Goal: Download file/media

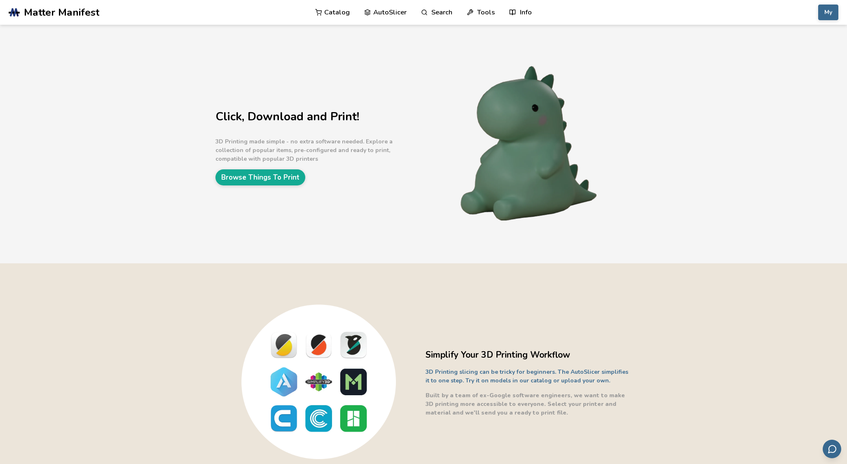
click at [326, 14] on link "Catalog" at bounding box center [332, 12] width 35 height 25
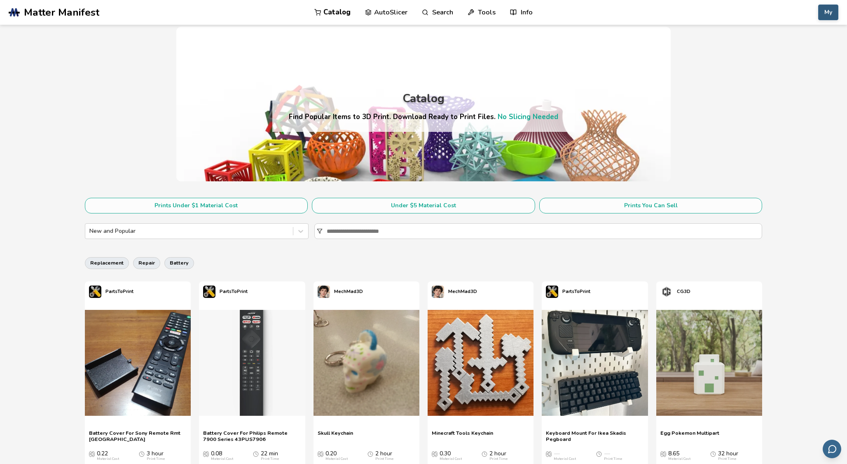
click at [823, 13] on button "My" at bounding box center [829, 13] width 20 height 16
click at [793, 53] on button "Printers" at bounding box center [808, 48] width 58 height 16
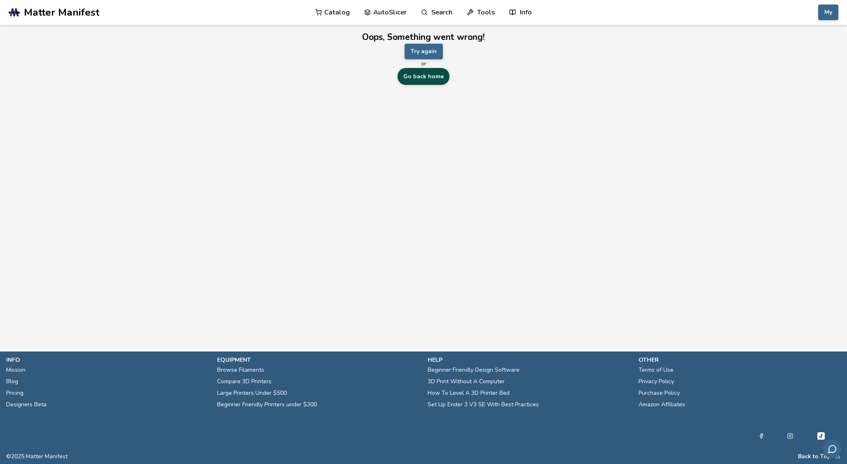
click at [424, 77] on link "Go back home" at bounding box center [424, 76] width 52 height 17
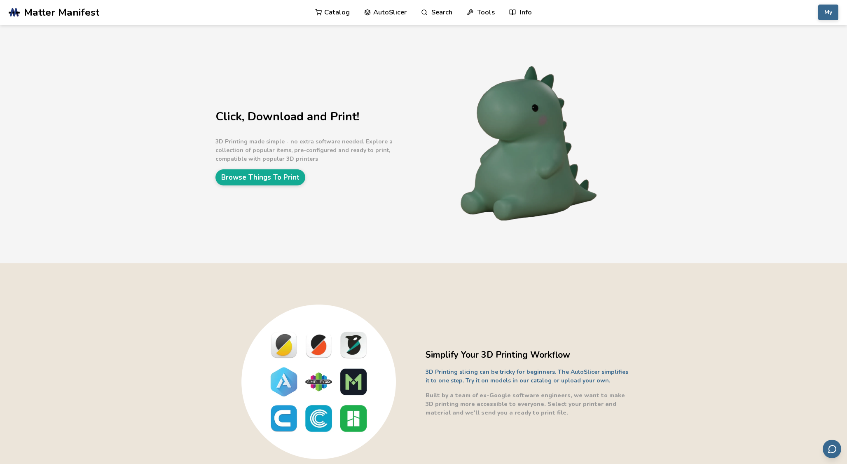
click at [334, 17] on link "Catalog" at bounding box center [332, 12] width 35 height 25
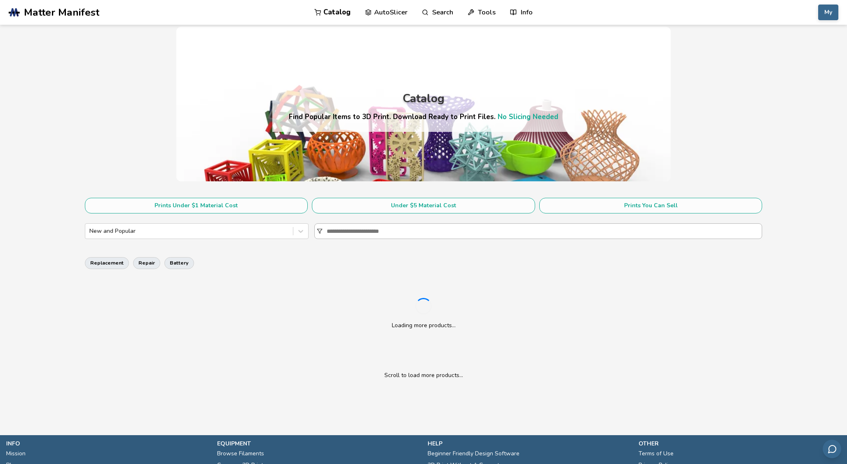
click at [388, 231] on input at bounding box center [544, 231] width 435 height 15
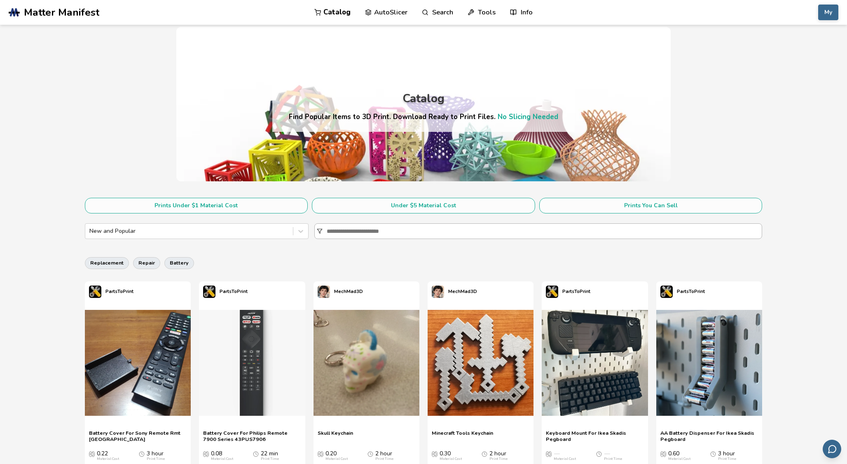
paste input "*****"
type input "*****"
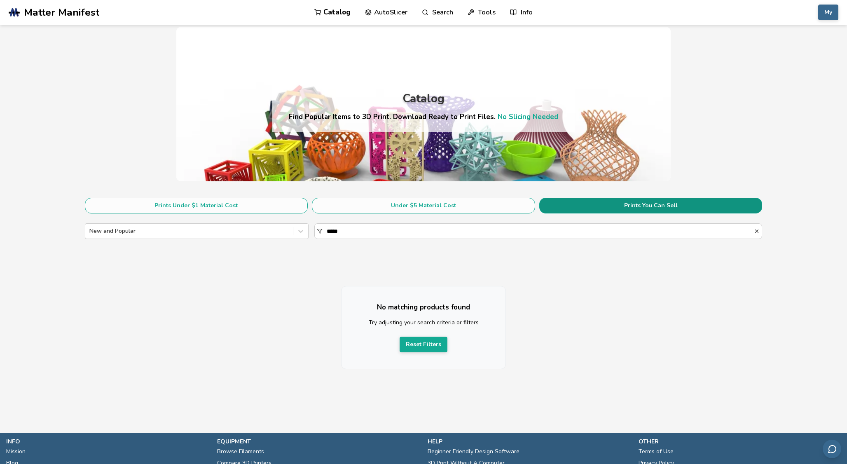
click at [620, 204] on button "Prints You Can Sell" at bounding box center [651, 206] width 223 height 16
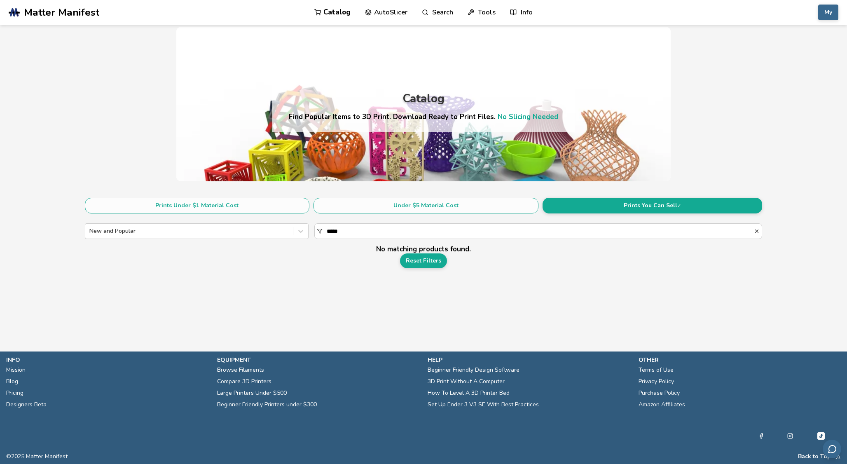
click at [338, 10] on link "Catalog" at bounding box center [333, 12] width 36 height 25
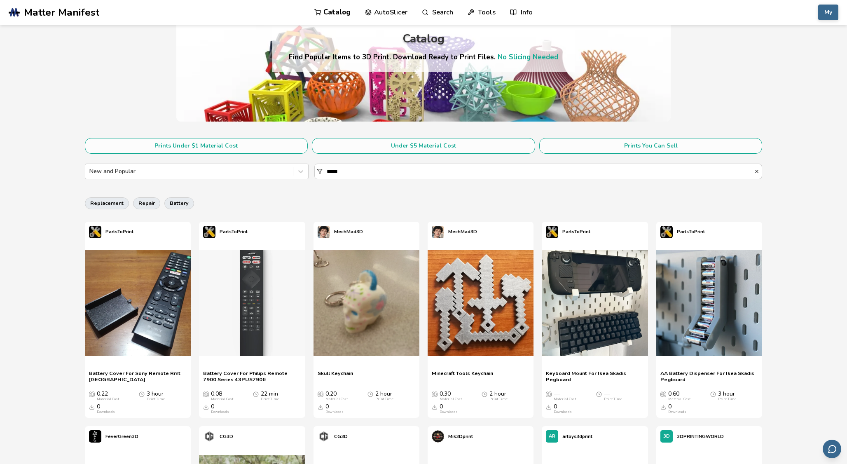
scroll to position [52, 0]
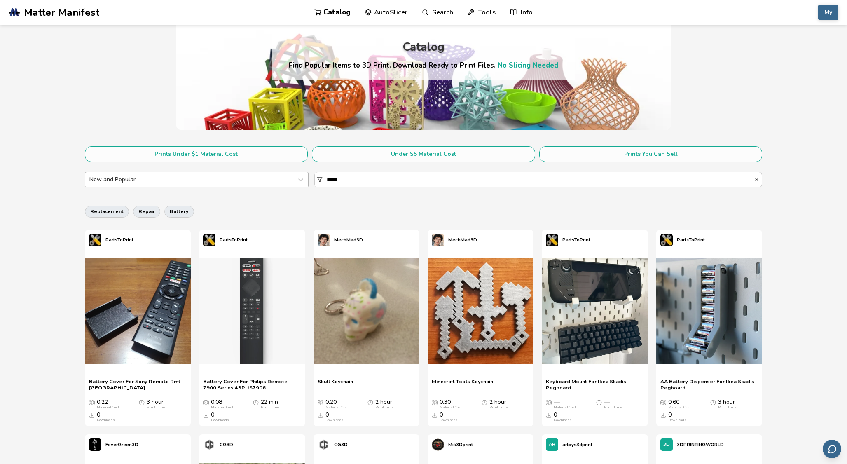
click at [265, 179] on div at bounding box center [189, 180] width 200 height 8
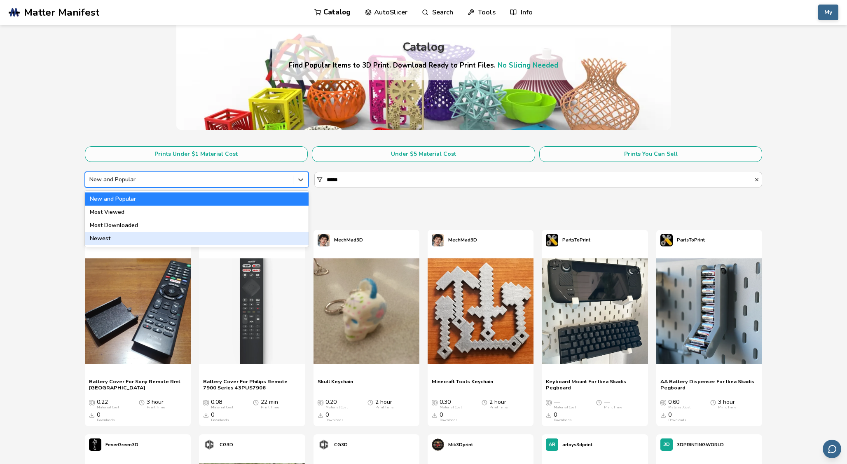
click at [239, 237] on div "Newest" at bounding box center [197, 238] width 224 height 13
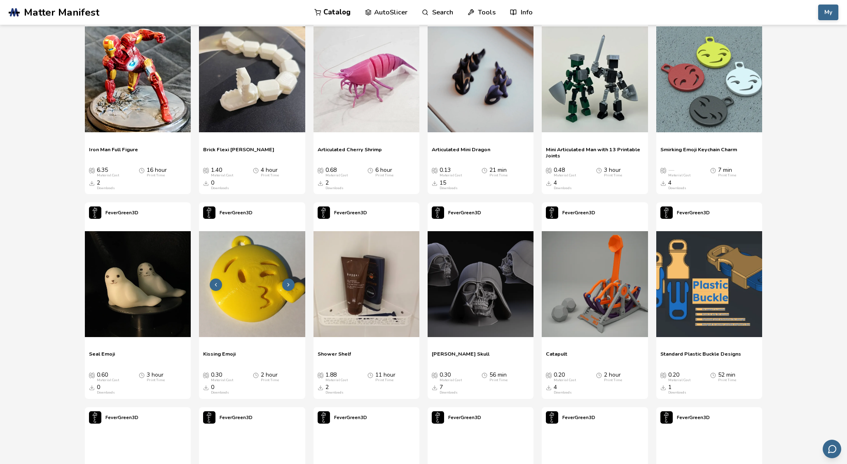
scroll to position [7246, 0]
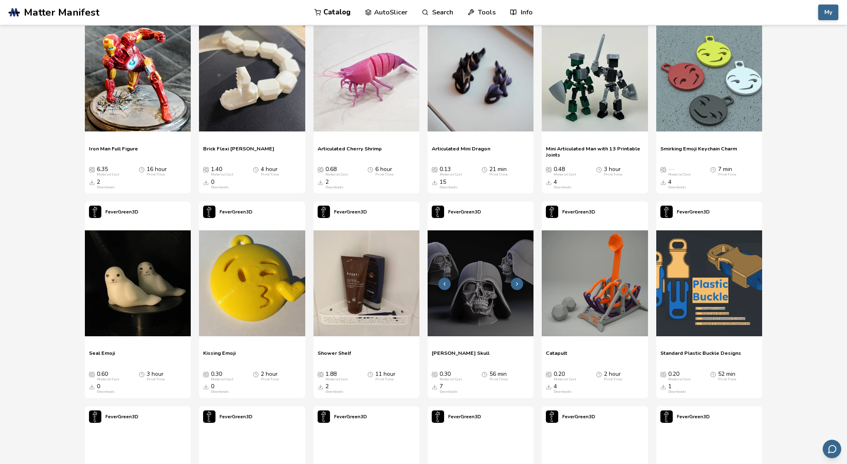
click at [480, 265] on img at bounding box center [481, 283] width 106 height 106
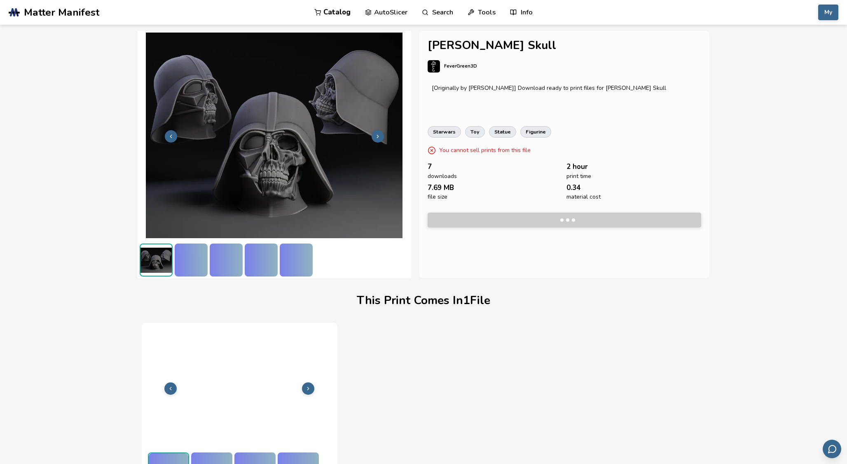
scroll to position [21, 0]
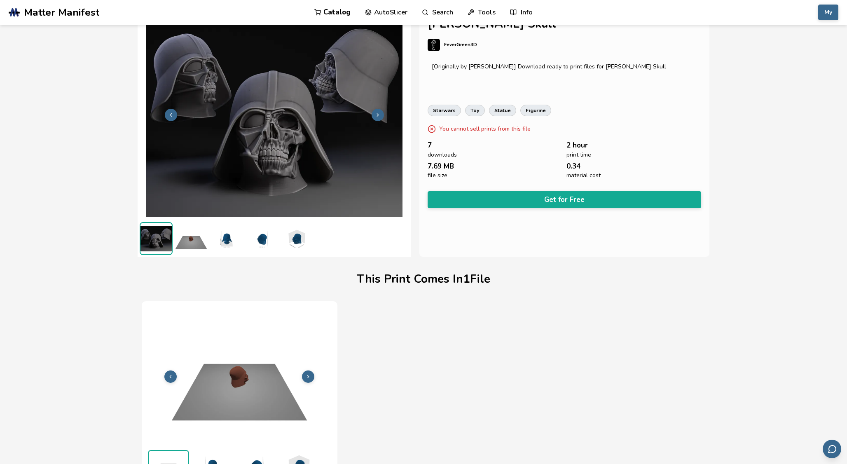
click at [378, 115] on icon at bounding box center [378, 115] width 6 height 6
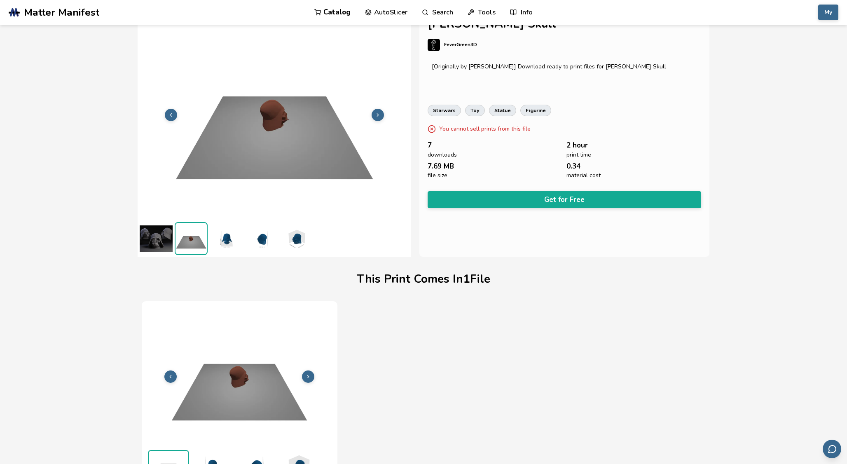
click at [378, 115] on icon at bounding box center [378, 115] width 6 height 6
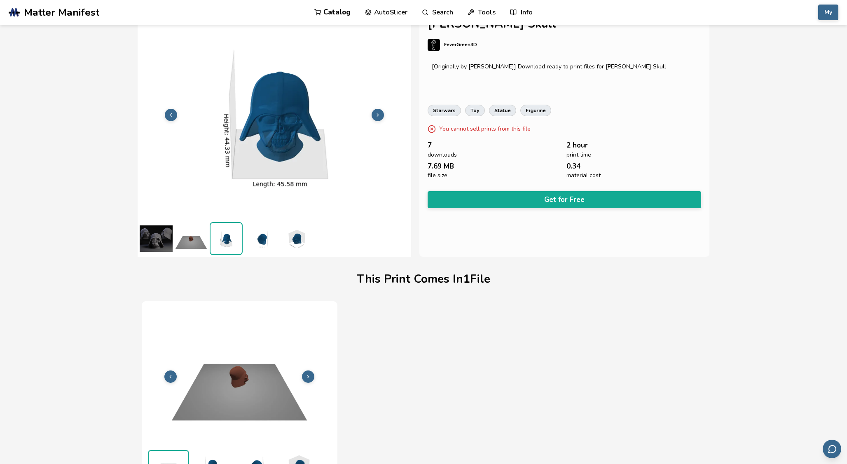
click at [378, 115] on icon at bounding box center [378, 115] width 6 height 6
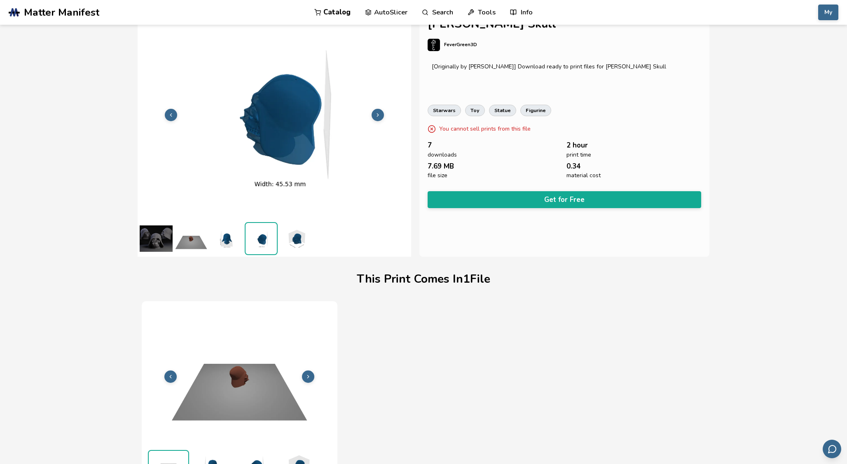
click at [378, 115] on icon at bounding box center [378, 115] width 6 height 6
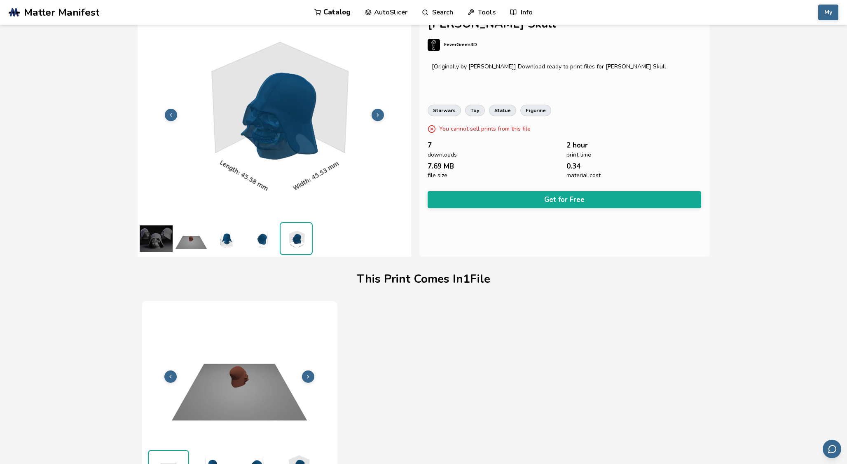
click at [378, 115] on icon at bounding box center [378, 115] width 6 height 6
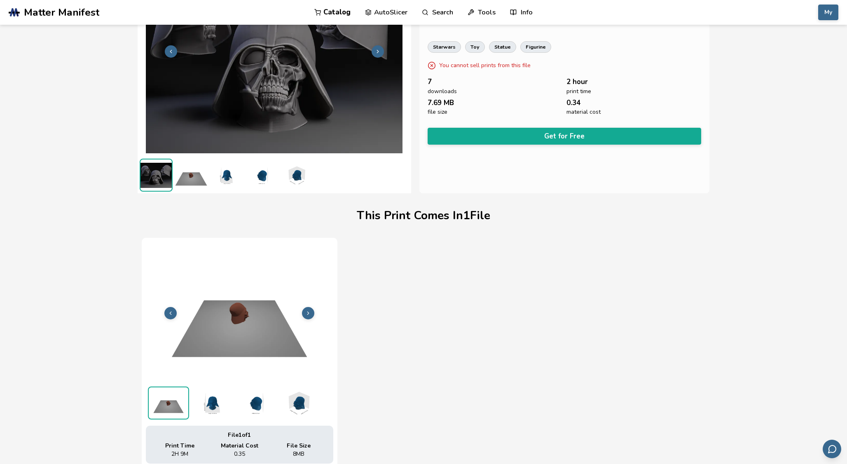
scroll to position [48, 0]
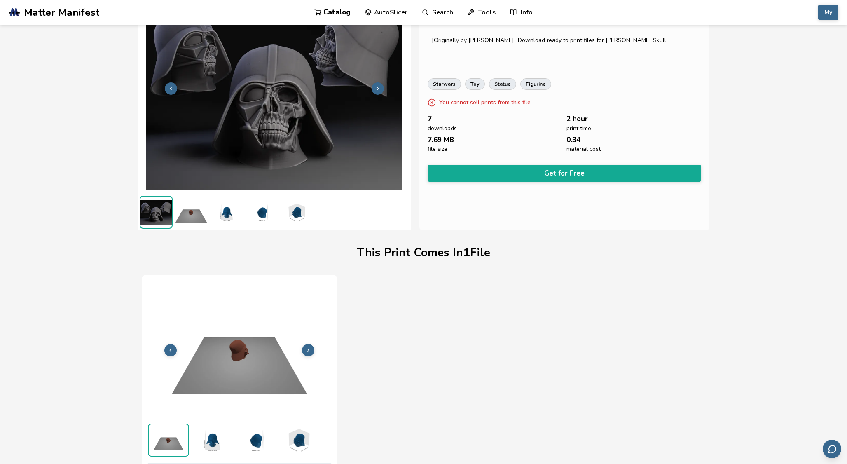
click at [311, 349] on icon at bounding box center [308, 350] width 6 height 6
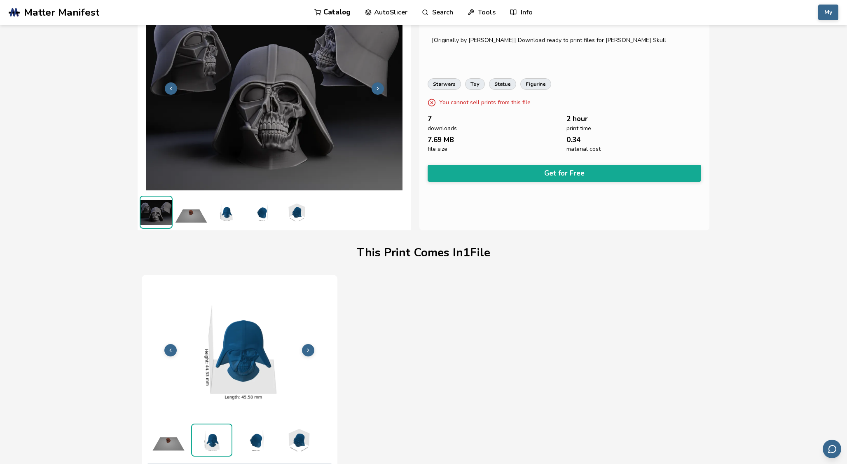
click at [311, 349] on icon at bounding box center [308, 350] width 6 height 6
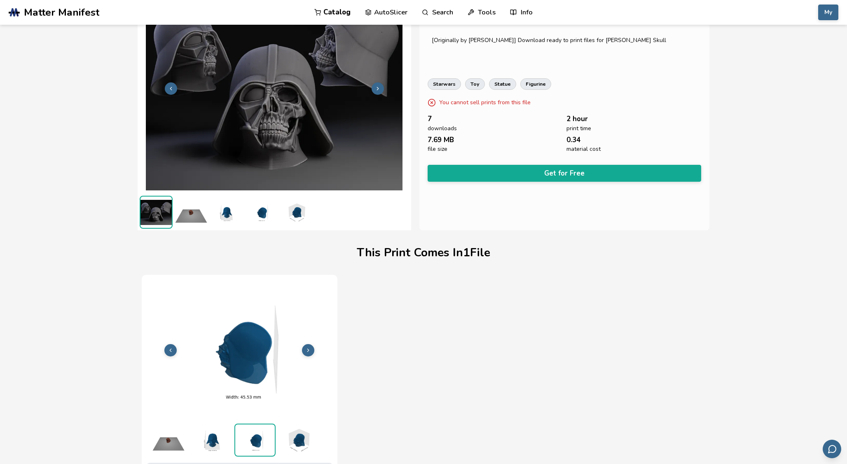
click at [311, 349] on icon at bounding box center [308, 350] width 6 height 6
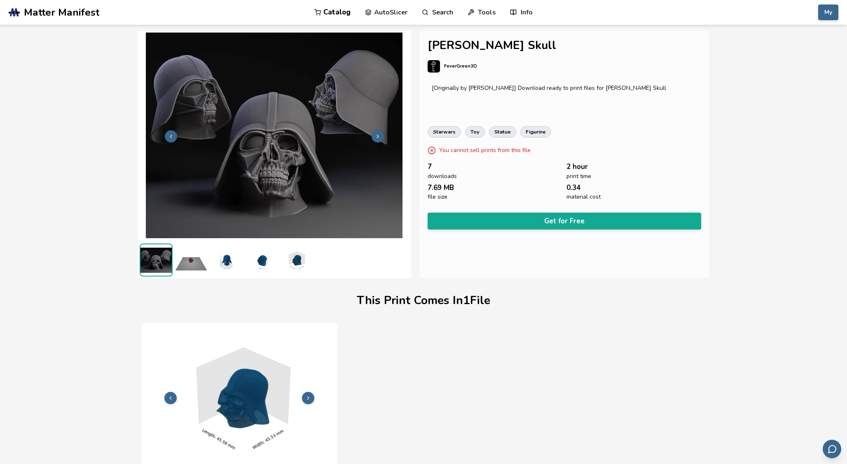
scroll to position [0, 0]
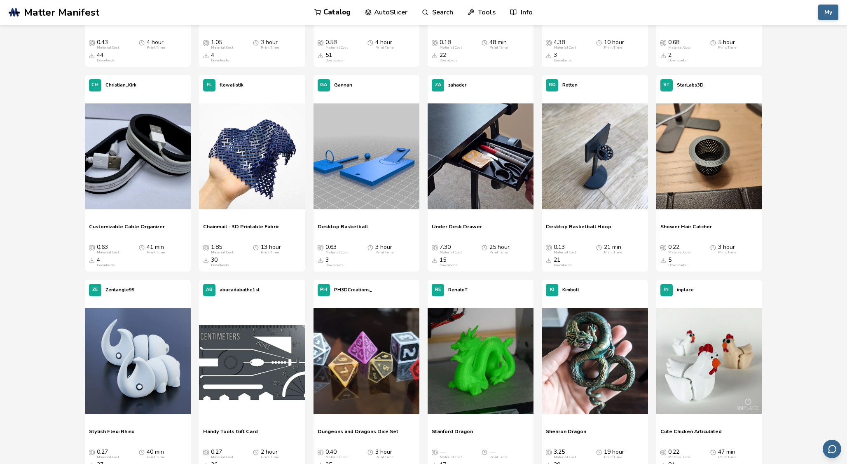
scroll to position [14769, 0]
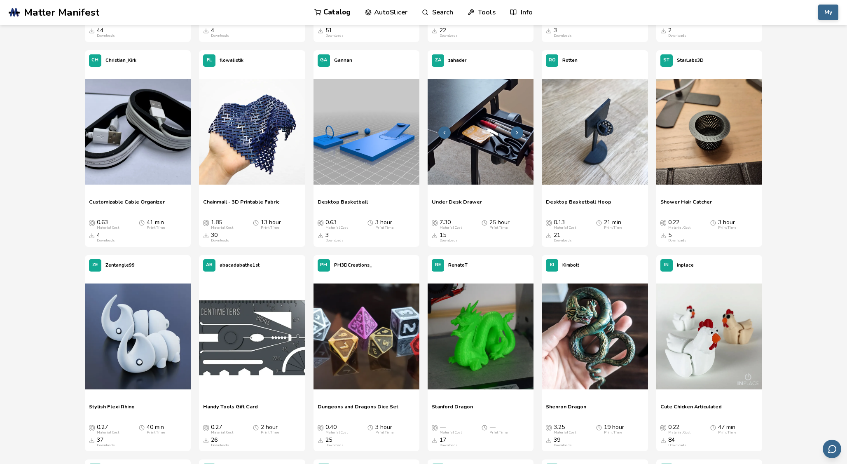
click at [459, 103] on img at bounding box center [481, 132] width 106 height 106
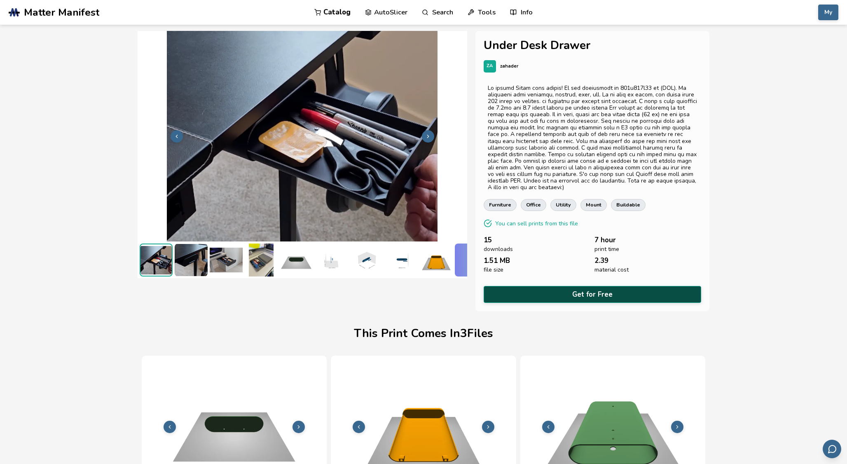
click at [539, 286] on button "Get for Free" at bounding box center [593, 294] width 218 height 17
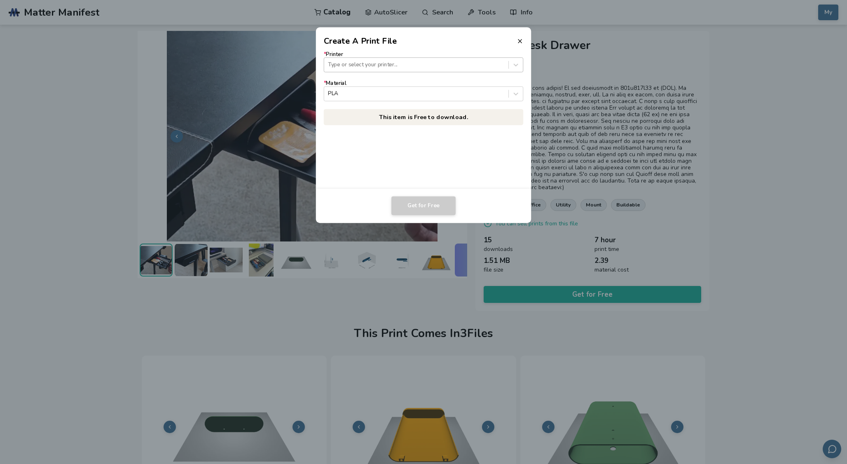
click at [451, 66] on div at bounding box center [416, 65] width 176 height 8
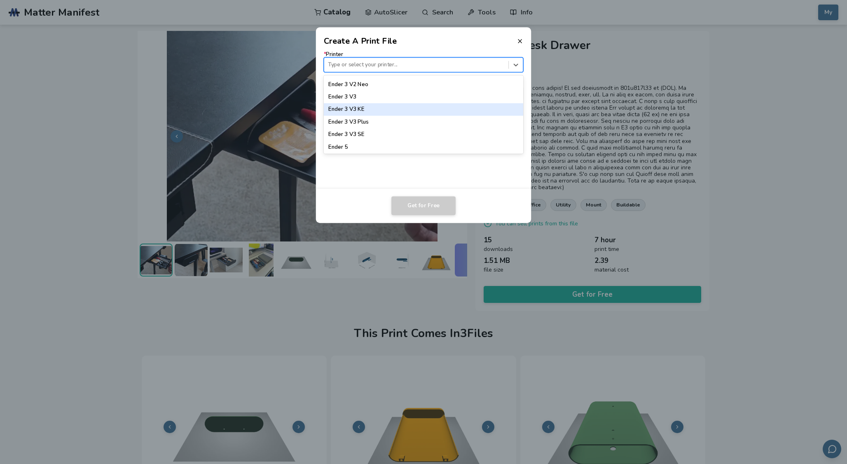
scroll to position [554, 0]
click at [427, 136] on div "Ender 3 V3 SE" at bounding box center [424, 135] width 200 height 12
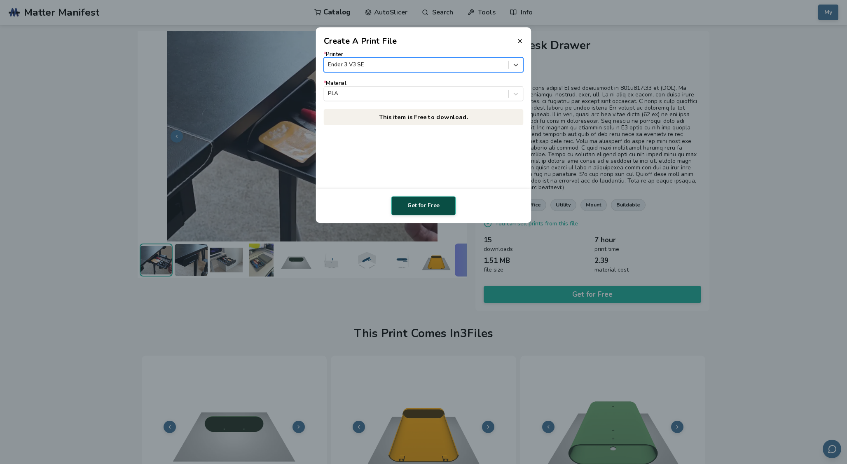
click at [435, 205] on button "Get for Free" at bounding box center [424, 205] width 64 height 19
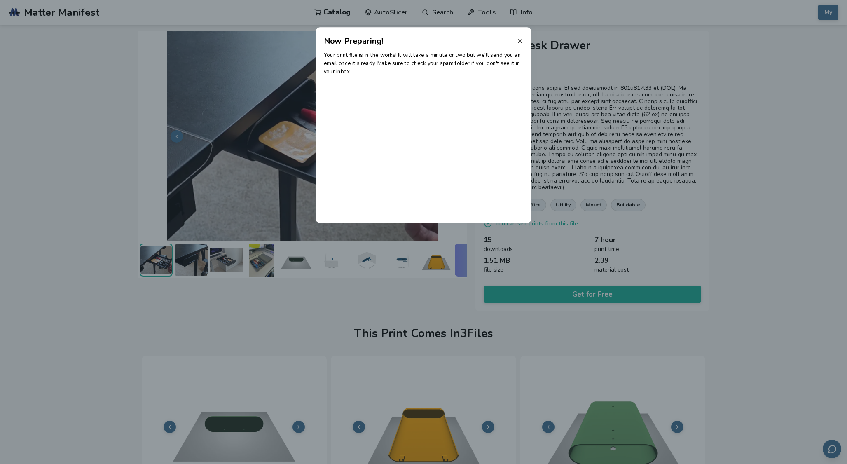
click at [518, 41] on icon at bounding box center [520, 41] width 7 height 7
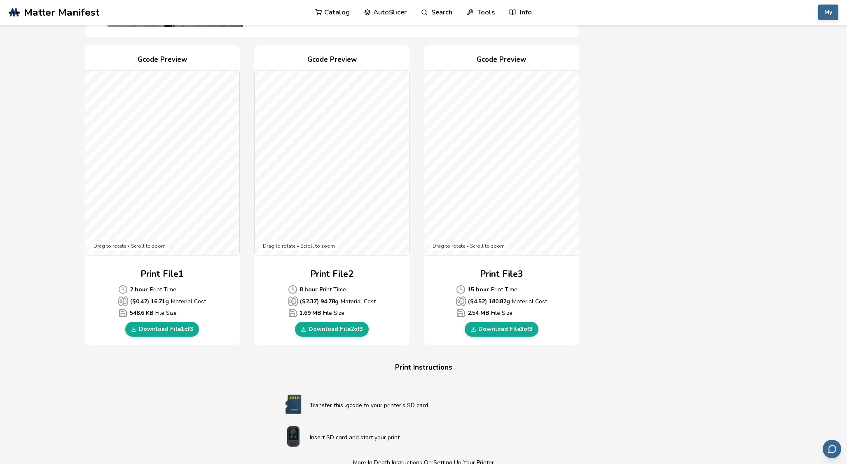
scroll to position [172, 0]
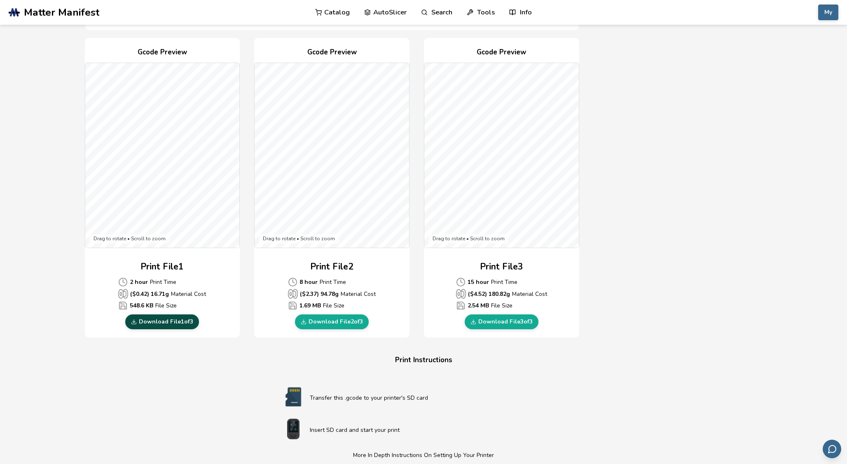
click at [192, 322] on link "Download File 1 of 3" at bounding box center [162, 322] width 74 height 15
click at [319, 323] on link "Download File 2 of 3" at bounding box center [332, 322] width 74 height 15
click at [486, 320] on link "Download File 3 of 3" at bounding box center [502, 322] width 74 height 15
click at [415, 44] on input at bounding box center [424, 46] width 134 height 15
type input "******"
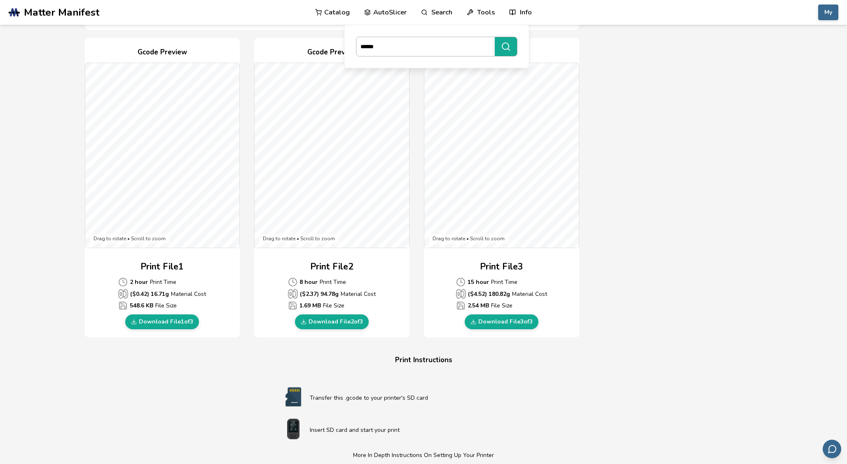
click at [506, 47] on button "******" at bounding box center [506, 46] width 22 height 19
click at [521, 48] on div "******" at bounding box center [436, 46] width 173 height 31
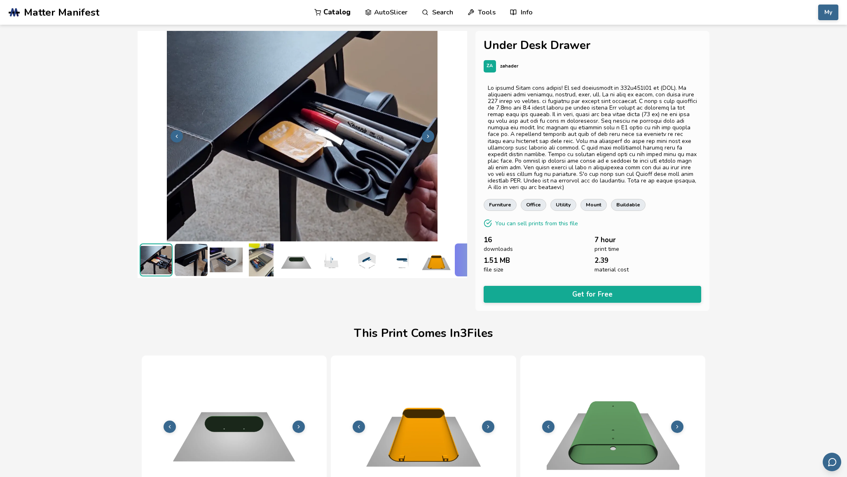
click at [391, 16] on link "AutoSlicer" at bounding box center [386, 12] width 42 height 25
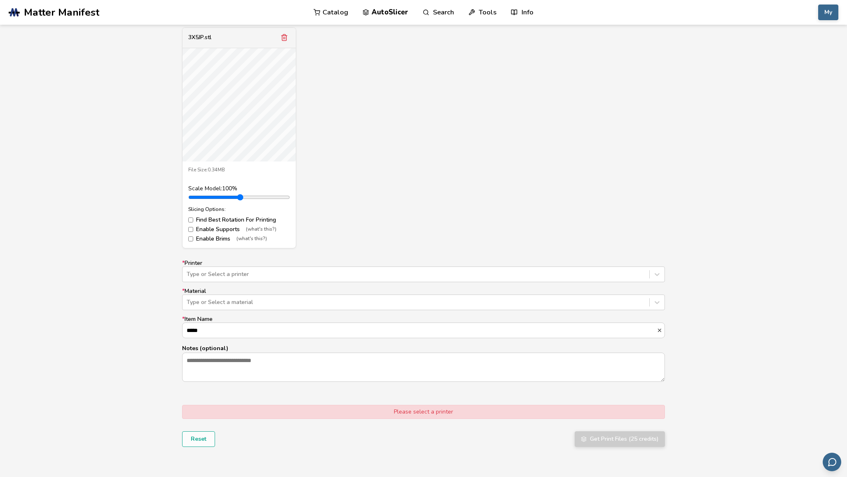
scroll to position [320, 0]
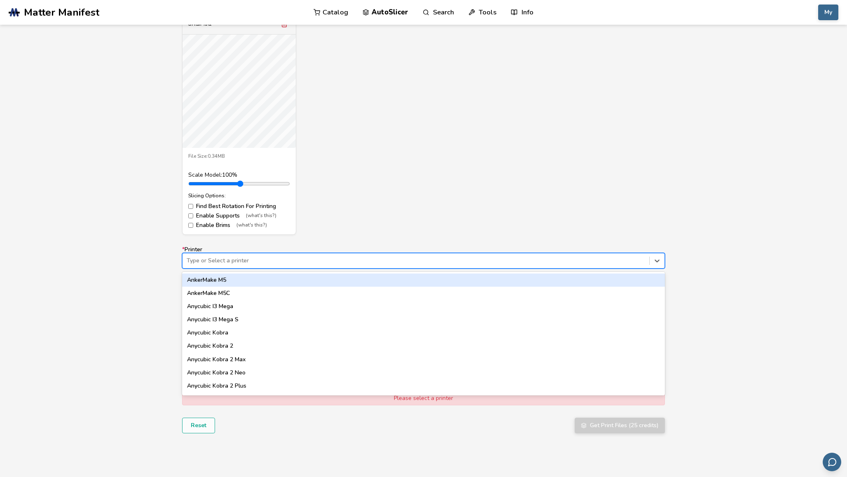
click at [302, 264] on div at bounding box center [416, 261] width 459 height 8
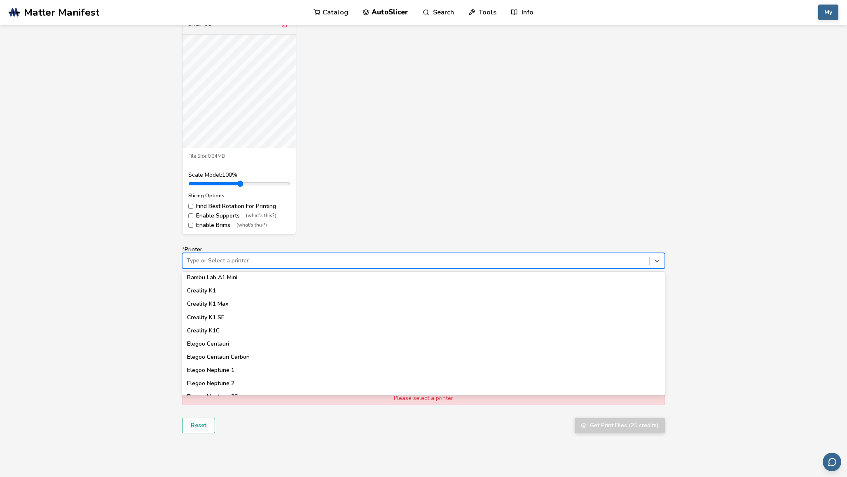
scroll to position [194, 0]
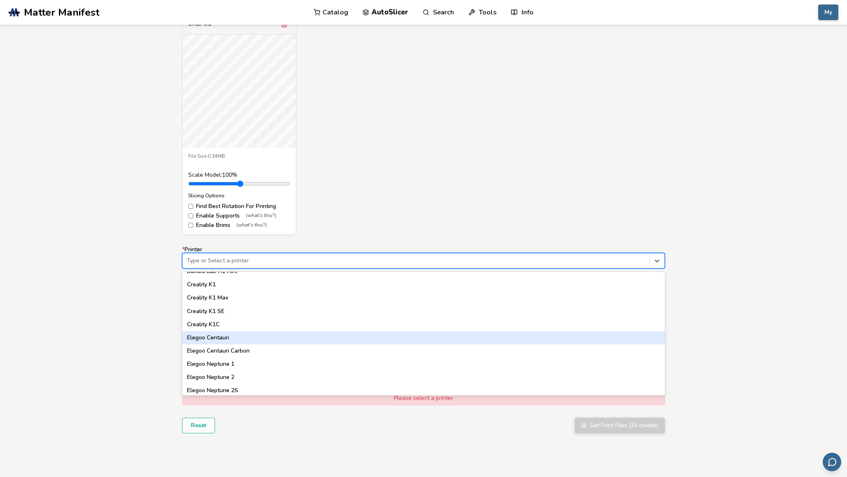
drag, startPoint x: 279, startPoint y: 310, endPoint x: 277, endPoint y: 326, distance: 15.9
click at [277, 334] on div "AnkerMake M5 AnkerMake M5C Anycubic I3 Mega Anycubic I3 Mega S Anycubic Kobra A…" at bounding box center [423, 334] width 483 height 124
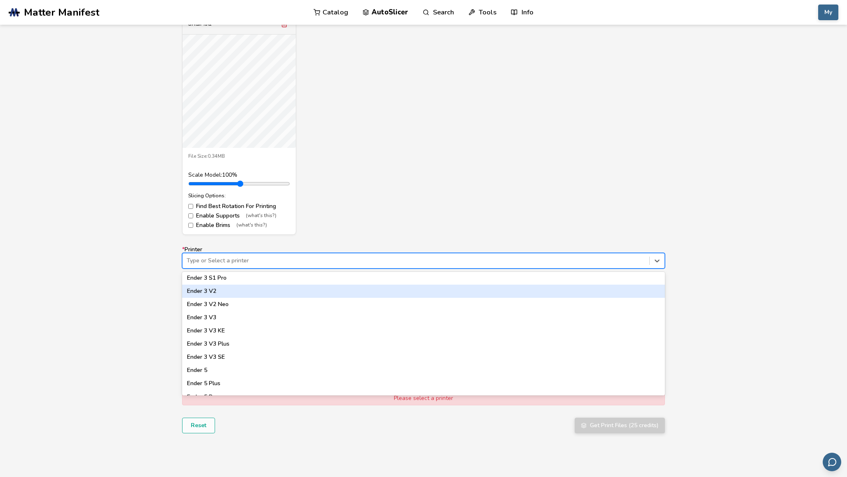
scroll to position [533, 0]
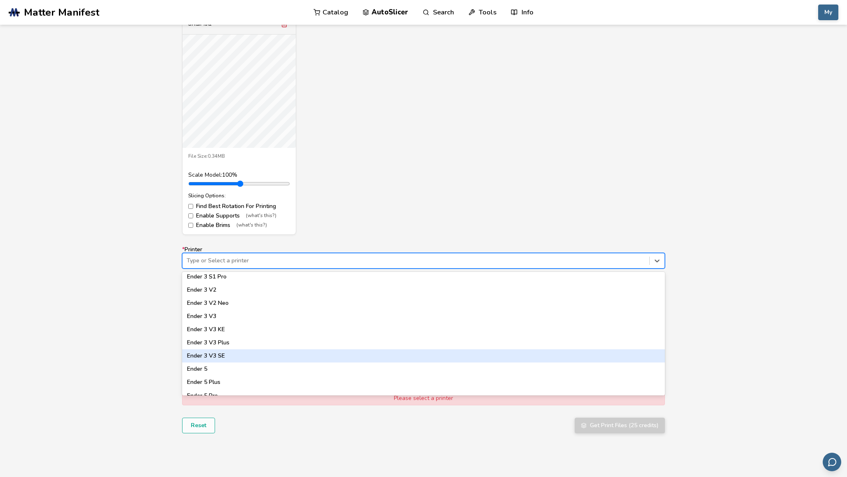
click at [263, 351] on div "Ender 3 V3 SE" at bounding box center [423, 356] width 483 height 13
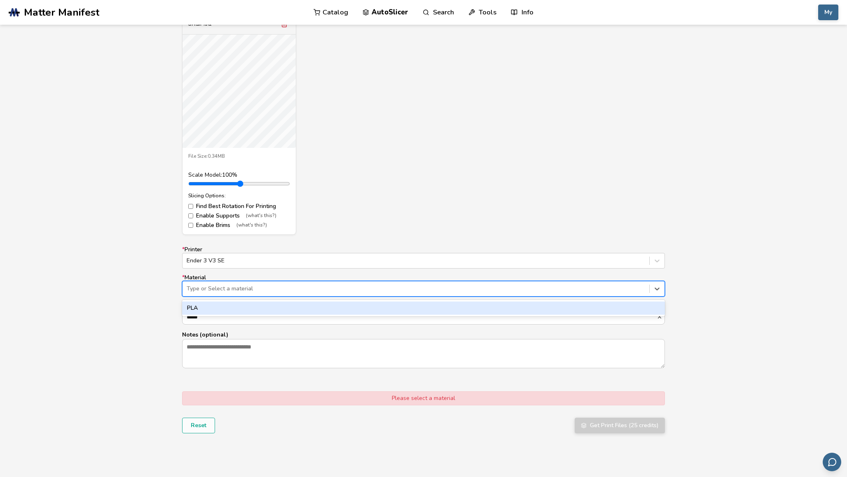
click at [244, 289] on div "Type or Select a material" at bounding box center [416, 289] width 459 height 7
click at [241, 303] on div "PLA" at bounding box center [423, 308] width 483 height 13
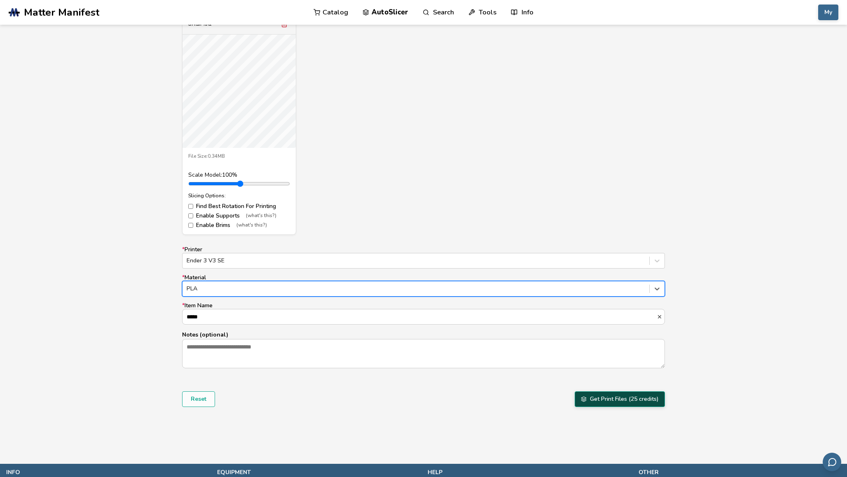
click at [622, 406] on button "Get Print Files (25 credits)" at bounding box center [620, 400] width 90 height 16
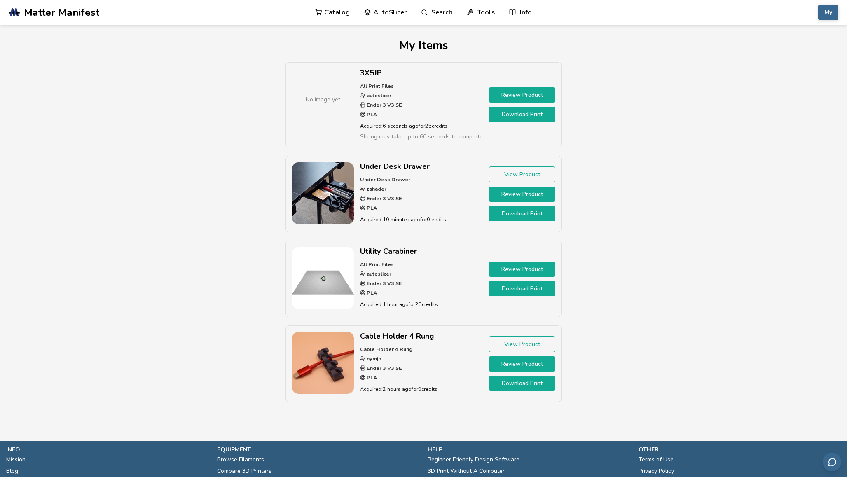
click at [515, 116] on link "Download Print" at bounding box center [522, 114] width 66 height 15
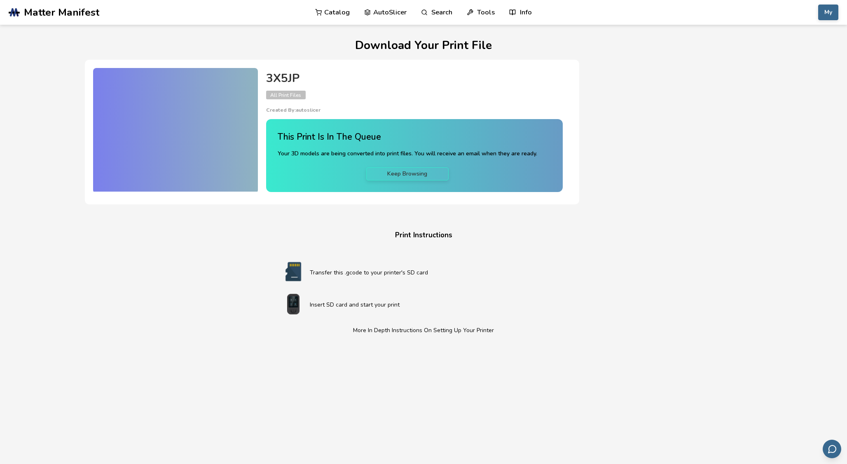
click at [406, 170] on link "Keep Browsing" at bounding box center [407, 173] width 82 height 13
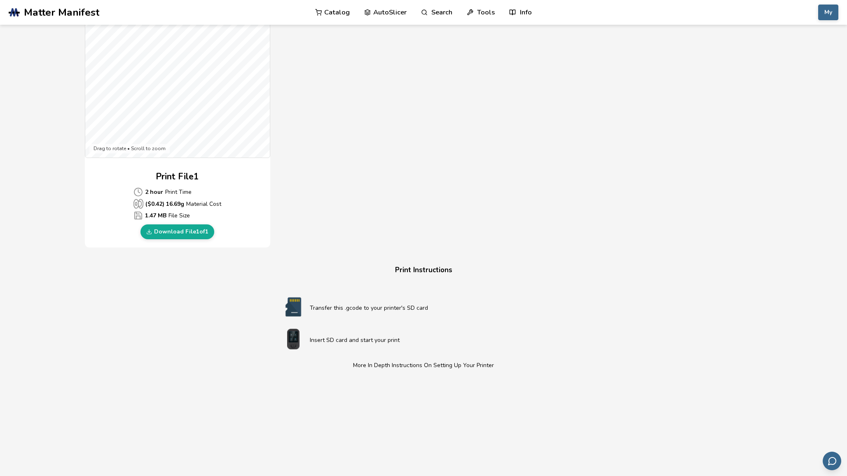
scroll to position [264, 0]
click at [204, 230] on link "Download File 1 of 1" at bounding box center [178, 229] width 74 height 15
